Goal: Task Accomplishment & Management: Use online tool/utility

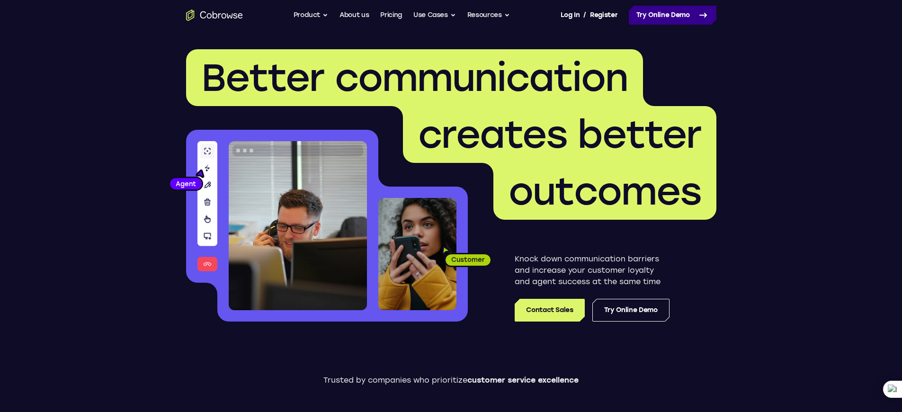
click at [700, 22] on link "Try Online Demo" at bounding box center [673, 15] width 88 height 19
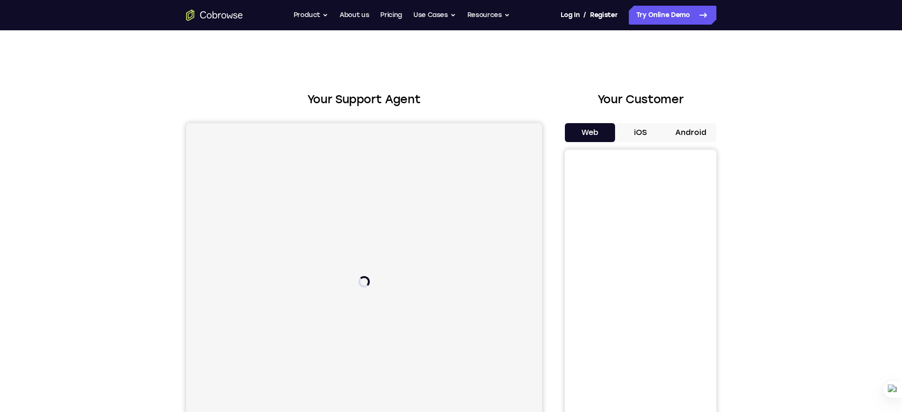
scroll to position [2, 0]
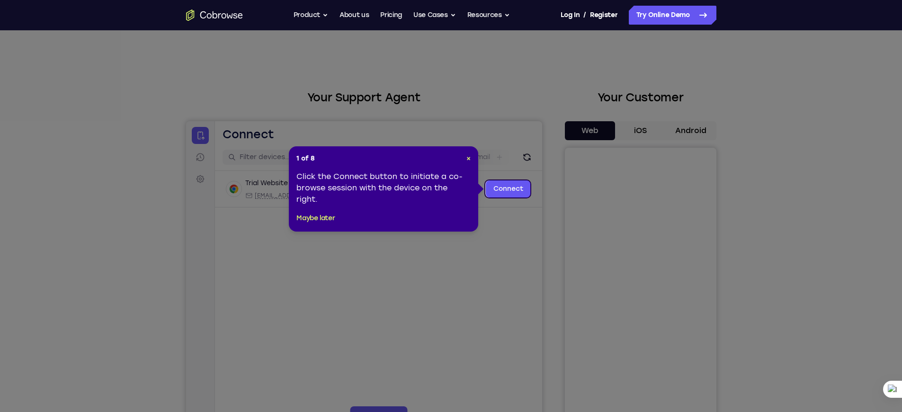
click at [806, 238] on icon at bounding box center [454, 206] width 909 height 412
click at [325, 214] on button "Maybe later" at bounding box center [316, 218] width 38 height 11
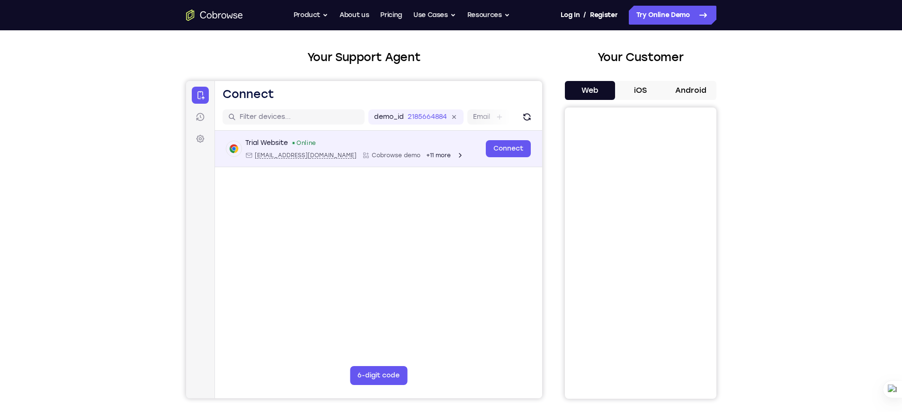
scroll to position [54, 0]
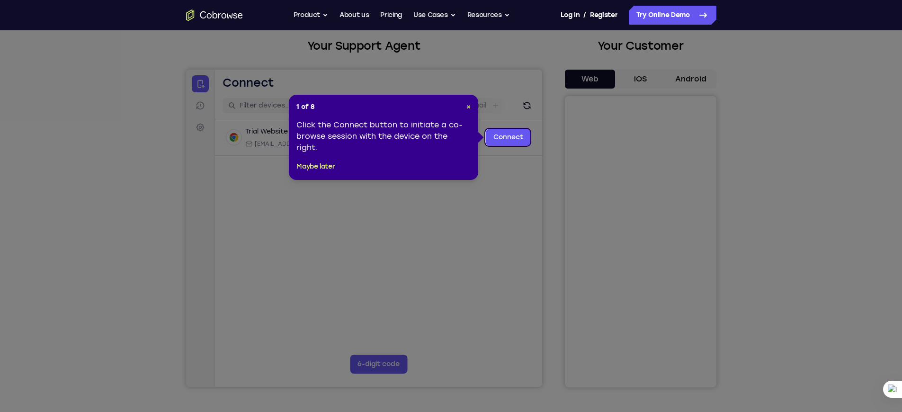
click at [443, 211] on icon at bounding box center [454, 206] width 909 height 412
click at [465, 105] on header "1 of 8 ×" at bounding box center [384, 106] width 174 height 9
click at [471, 106] on div "1 of 8 × Click the Connect button to initiate a co-browse session with the devi…" at bounding box center [383, 137] width 189 height 85
click at [467, 106] on span "×" at bounding box center [469, 107] width 4 height 8
